Goal: Find specific page/section: Find specific page/section

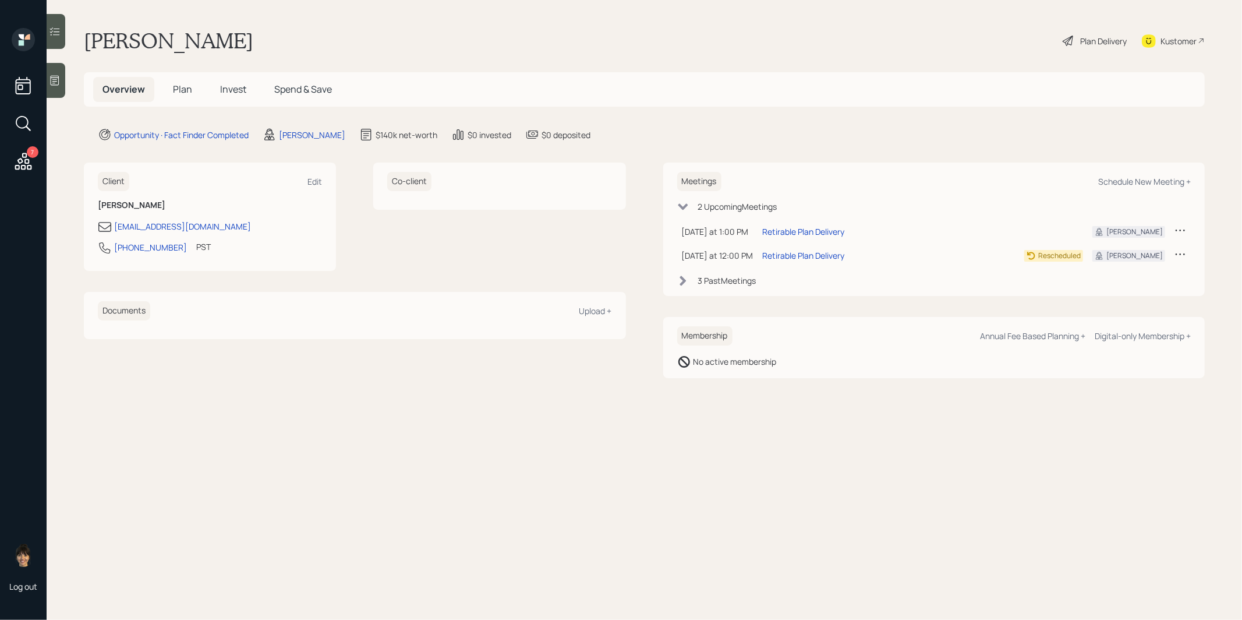
click at [184, 93] on span "Plan" at bounding box center [182, 89] width 19 height 13
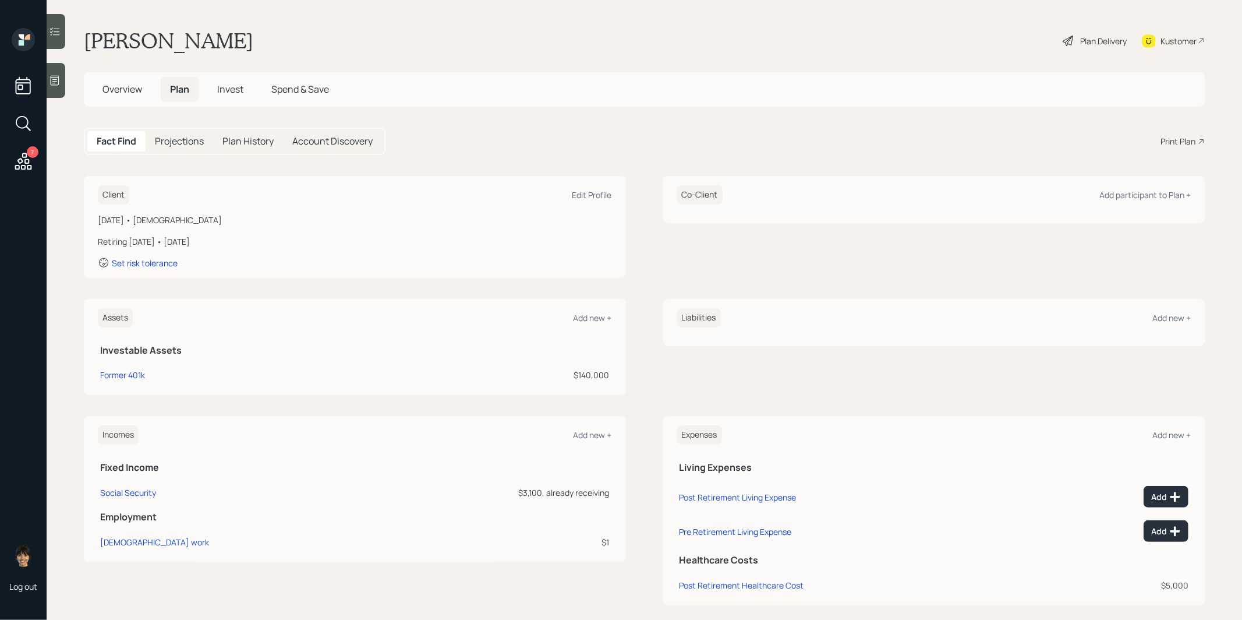
click at [55, 86] on icon at bounding box center [55, 81] width 12 height 12
